Goal: Task Accomplishment & Management: Use online tool/utility

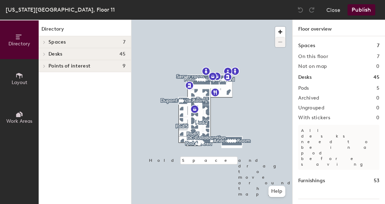
click at [62, 52] on span "Desks" at bounding box center [55, 54] width 14 height 6
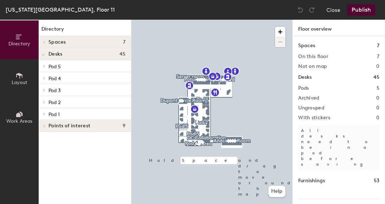
click at [67, 65] on p "Pod 5" at bounding box center [86, 65] width 77 height 9
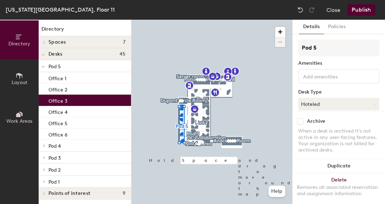
click at [64, 102] on p "Office 3" at bounding box center [57, 100] width 19 height 8
click at [339, 100] on button "Hoteled" at bounding box center [338, 104] width 81 height 13
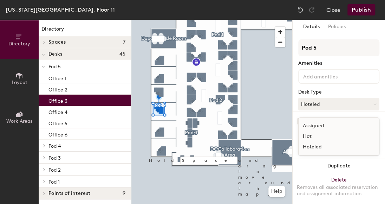
click at [314, 126] on div "Assigned" at bounding box center [333, 125] width 70 height 11
click at [361, 9] on button "Publish" at bounding box center [361, 9] width 28 height 11
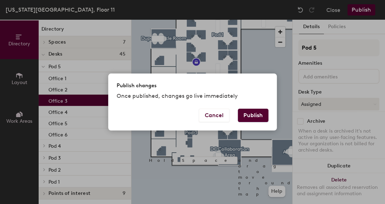
click at [244, 115] on button "Publish" at bounding box center [253, 114] width 31 height 13
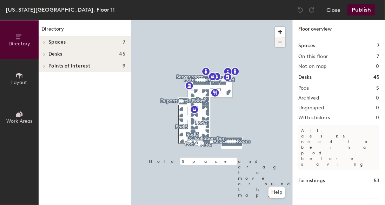
click at [53, 50] on div "Desks 45" at bounding box center [85, 54] width 92 height 12
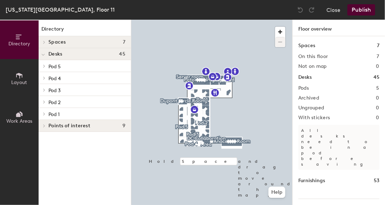
click at [62, 64] on p "Pod 5" at bounding box center [86, 65] width 77 height 9
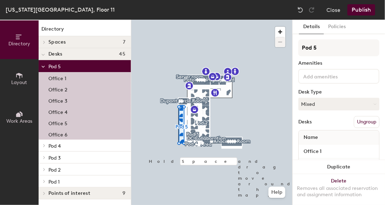
click at [62, 136] on p "Office 6" at bounding box center [57, 133] width 19 height 8
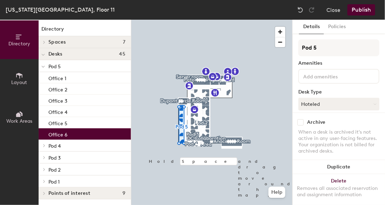
click at [344, 99] on button "Hoteled" at bounding box center [338, 104] width 81 height 13
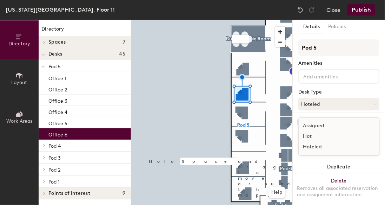
click at [308, 121] on div "Assigned" at bounding box center [334, 125] width 70 height 11
click at [357, 7] on button "Publish" at bounding box center [361, 9] width 28 height 11
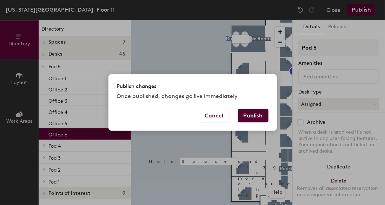
click at [249, 117] on button "Publish" at bounding box center [253, 115] width 31 height 13
